Goal: Information Seeking & Learning: Learn about a topic

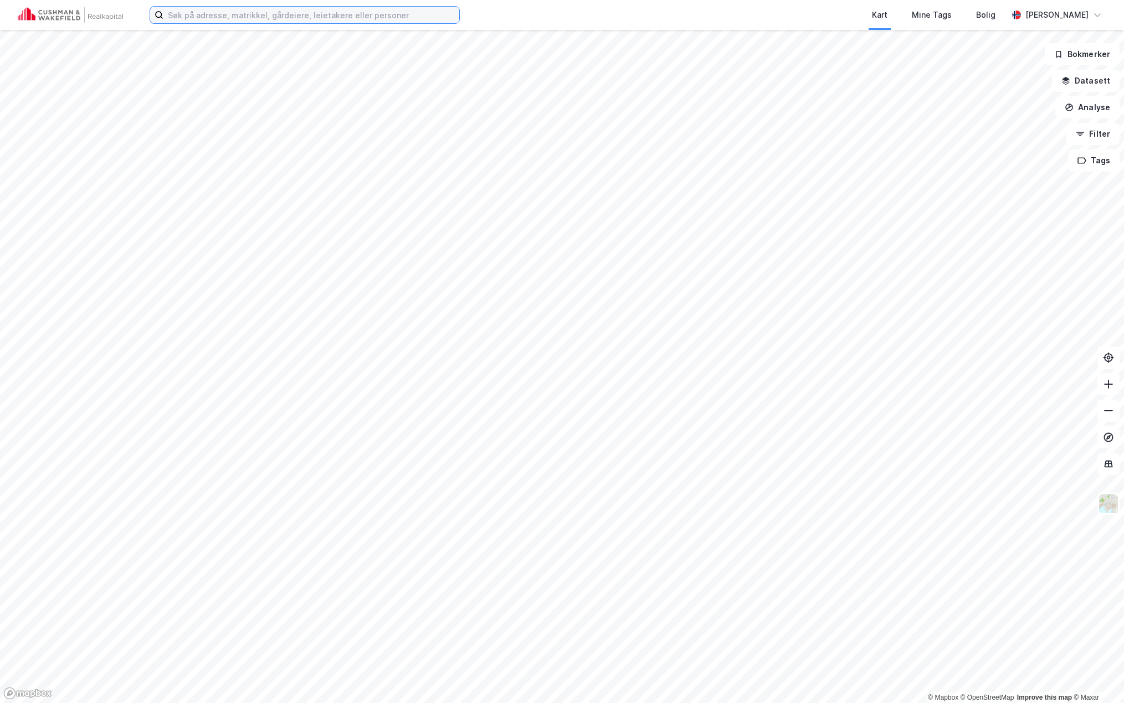
click at [361, 17] on input at bounding box center [311, 15] width 296 height 17
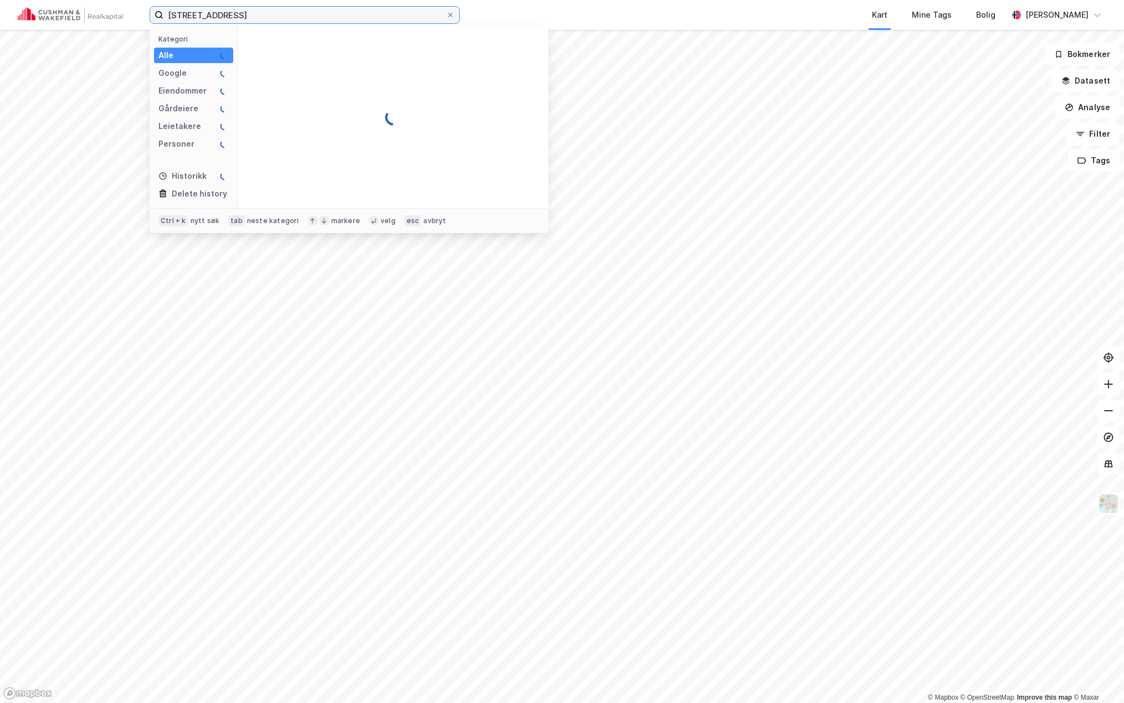
type input "[STREET_ADDRESS]"
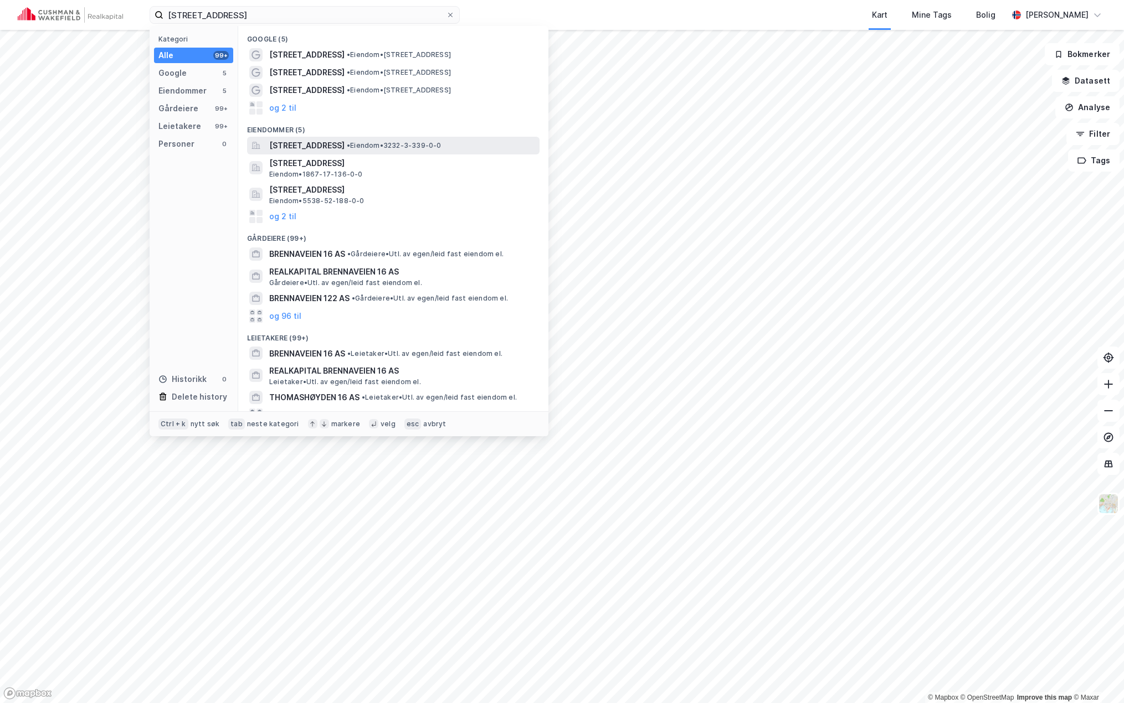
click at [344, 147] on span "[STREET_ADDRESS]" at bounding box center [306, 145] width 75 height 13
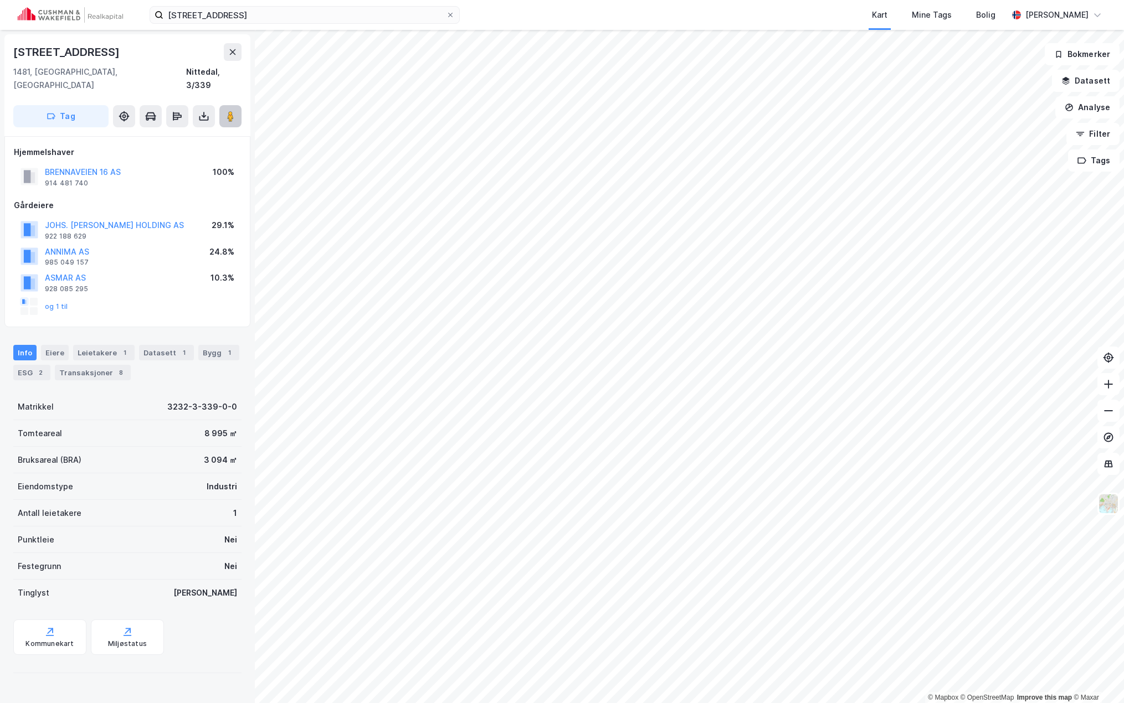
click at [235, 111] on icon at bounding box center [230, 116] width 11 height 11
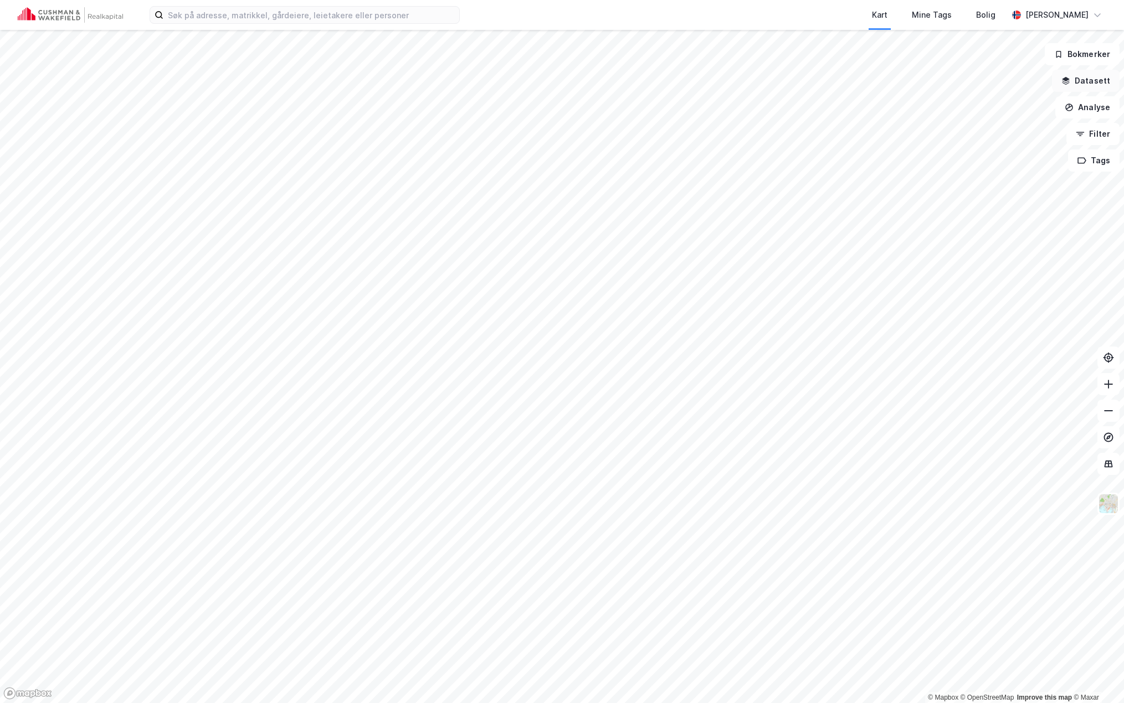
click at [1094, 83] on button "Datasett" at bounding box center [1086, 81] width 68 height 22
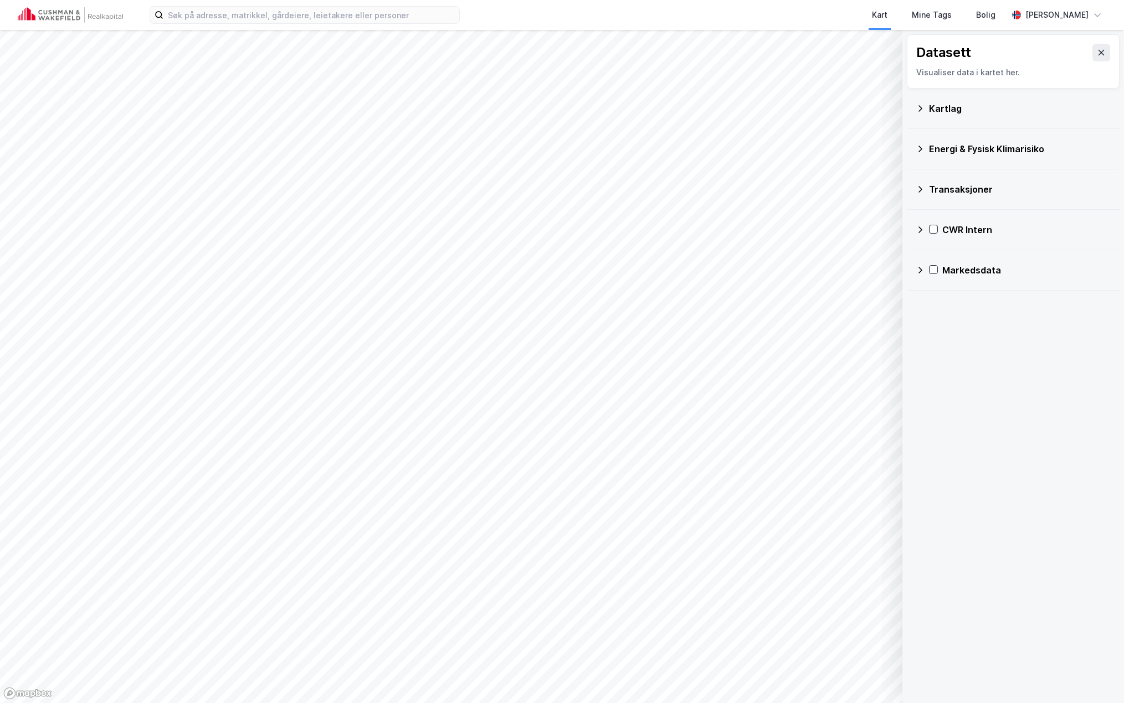
click at [919, 192] on icon at bounding box center [919, 189] width 9 height 9
click at [921, 312] on icon at bounding box center [919, 309] width 9 height 9
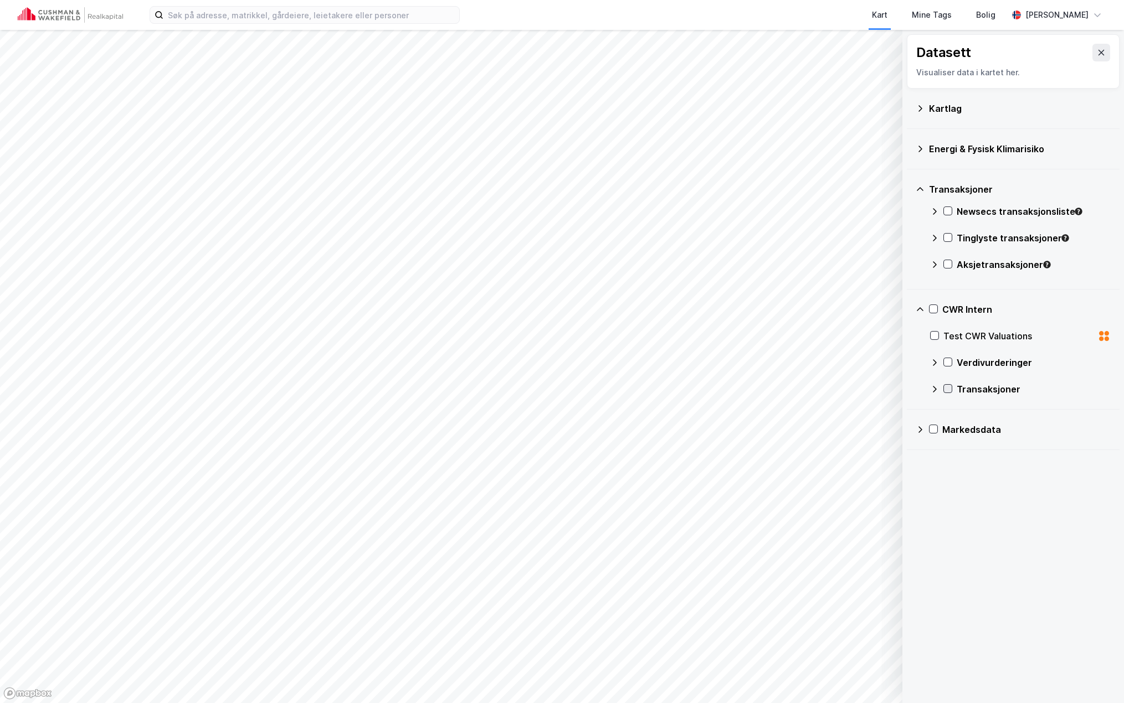
click at [946, 388] on icon at bounding box center [948, 389] width 8 height 8
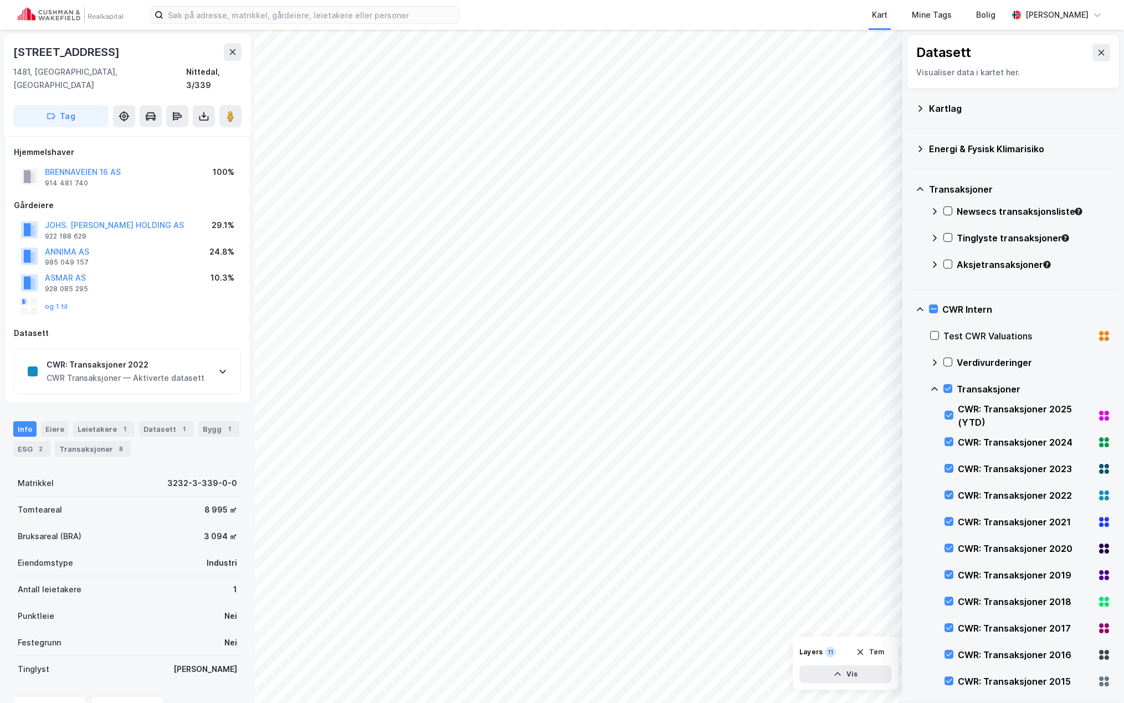
click at [218, 353] on div "CWR: Transaksjoner 2022 CWR Transaksjoner — Aktiverte datasett" at bounding box center [127, 371] width 226 height 44
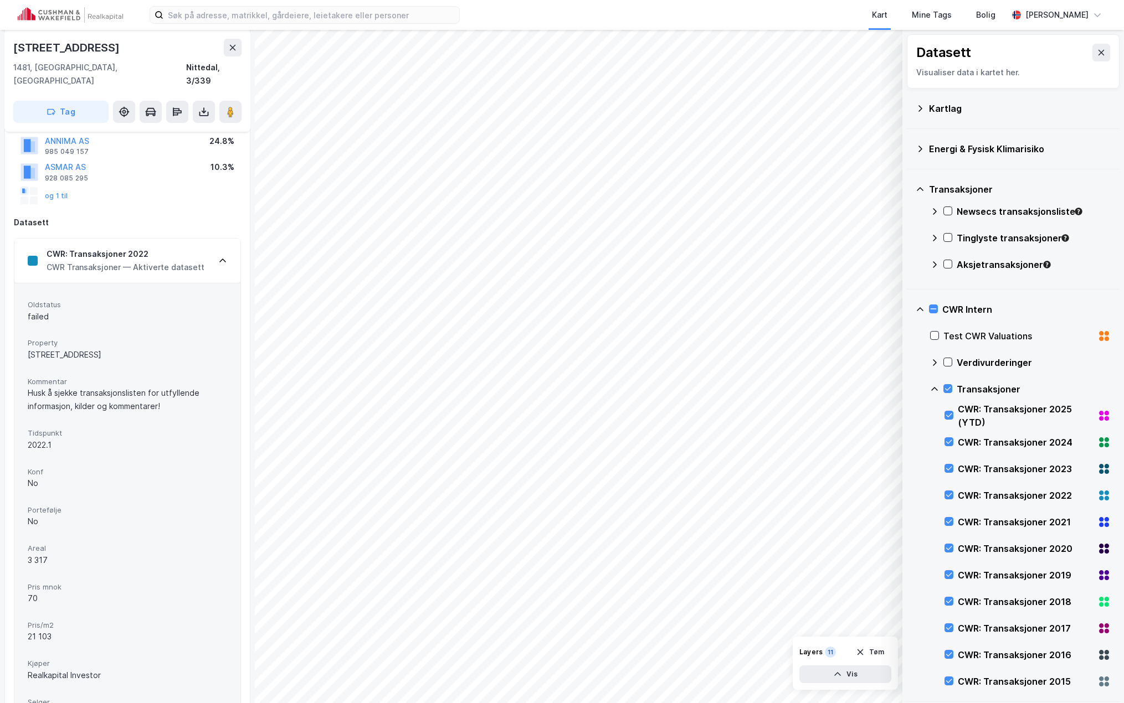
scroll to position [166, 0]
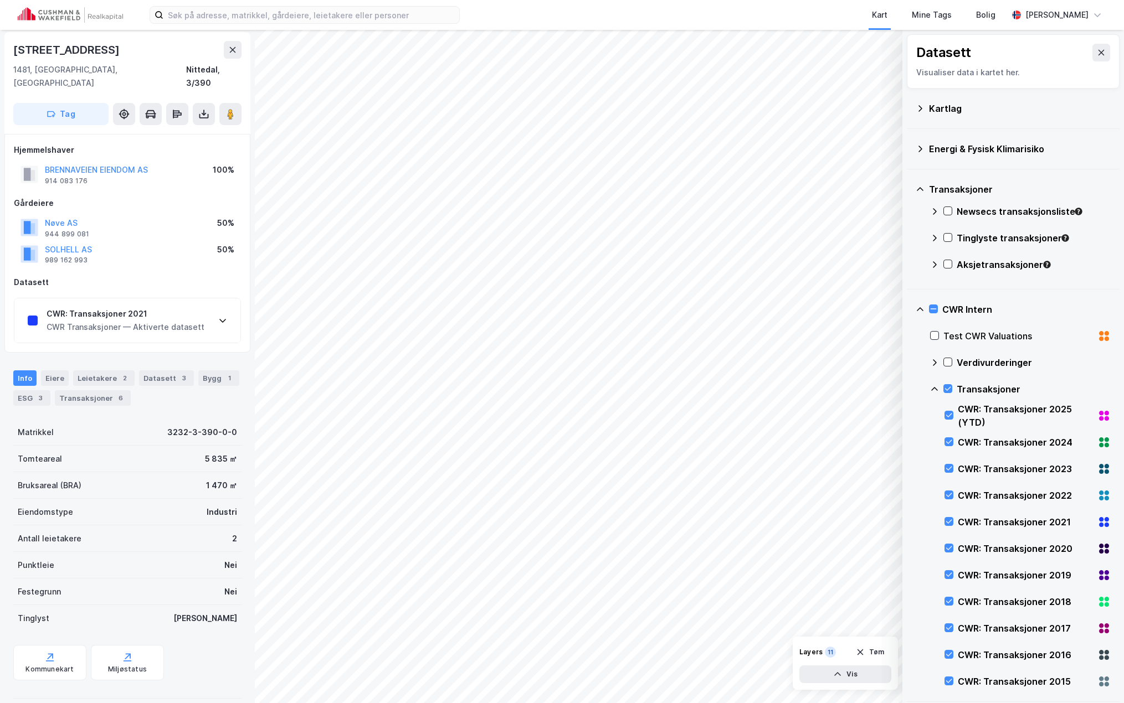
scroll to position [2, 0]
click at [183, 321] on div "CWR Transaksjoner — Aktiverte datasett" at bounding box center [126, 327] width 158 height 13
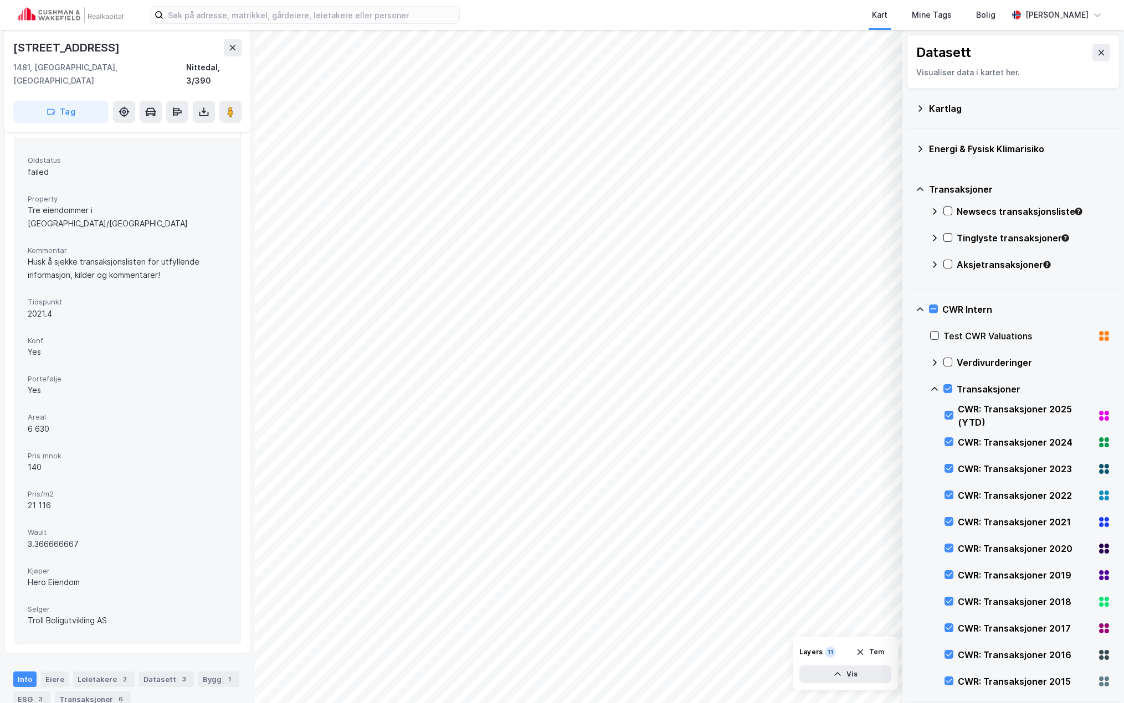
scroll to position [224, 0]
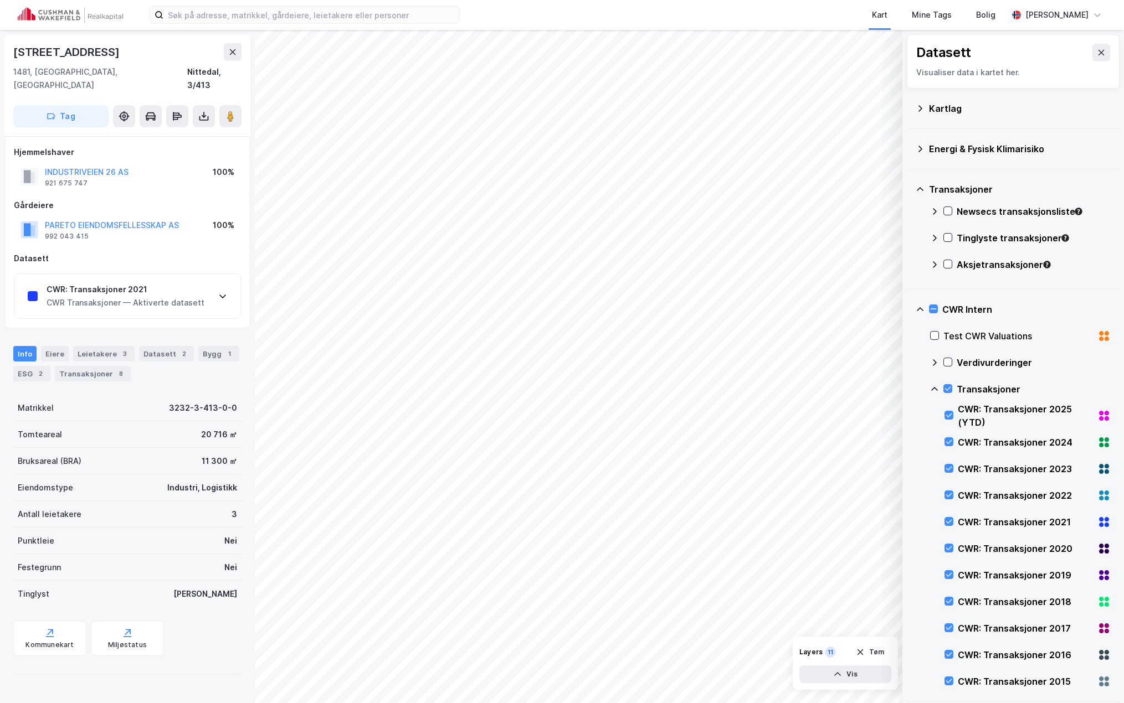
click at [220, 292] on icon at bounding box center [222, 296] width 9 height 9
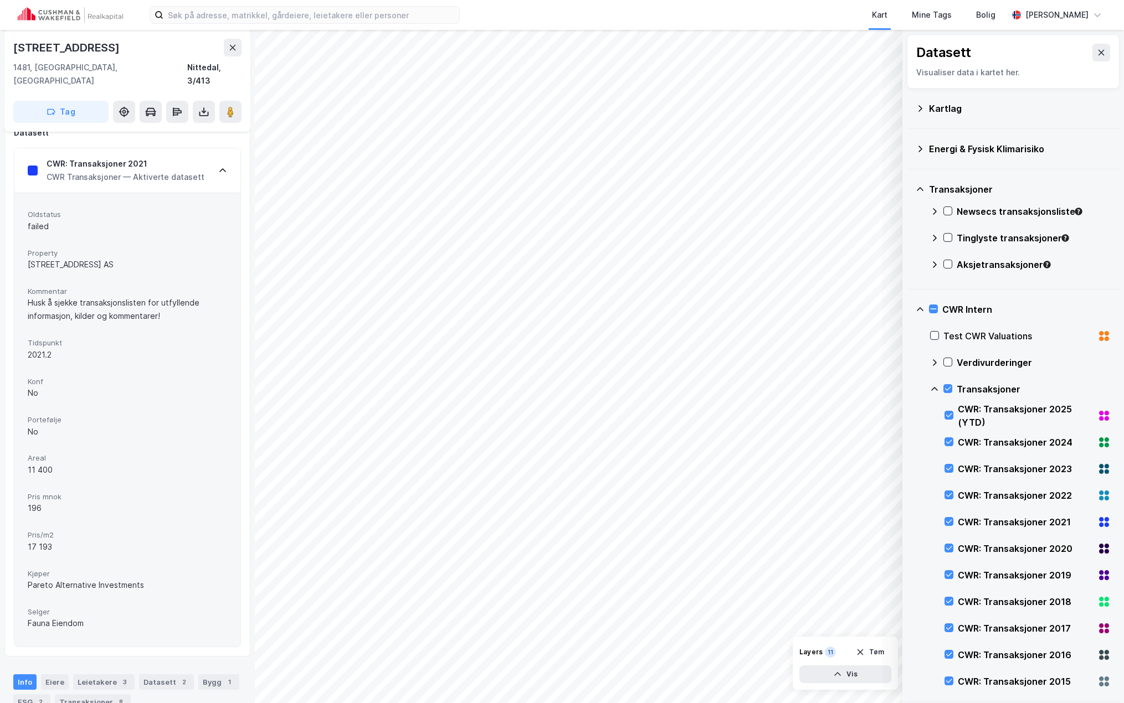
scroll to position [111, 0]
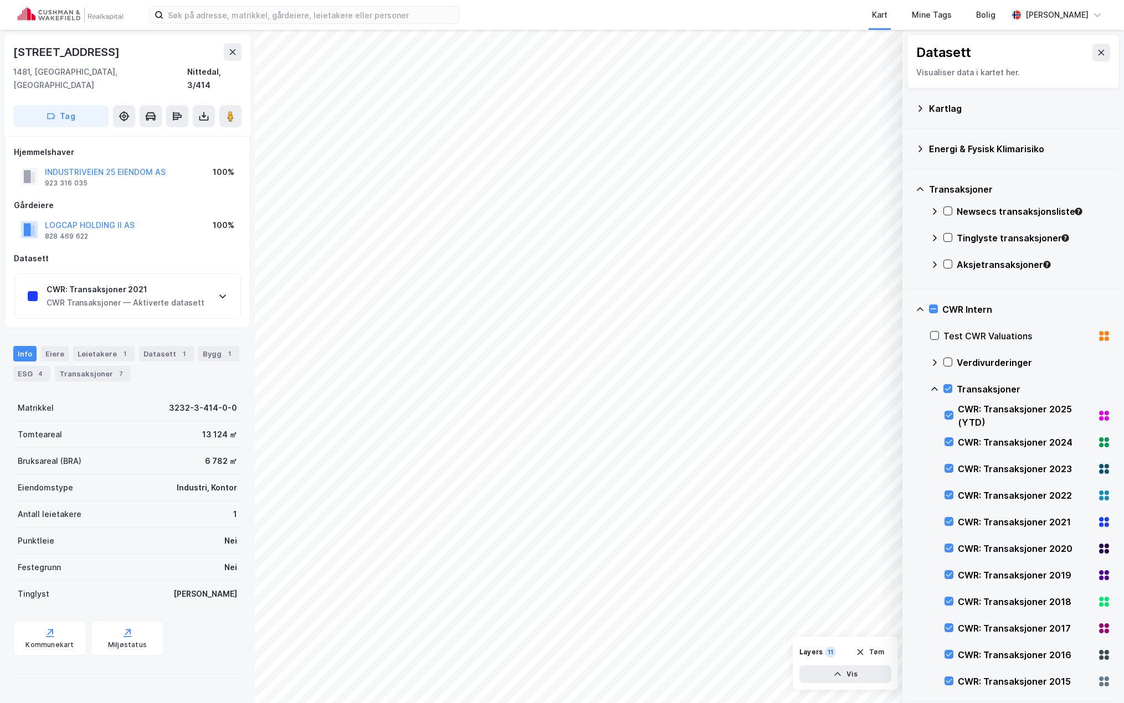
click at [193, 296] on div "CWR Transaksjoner — Aktiverte datasett" at bounding box center [126, 302] width 158 height 13
